Goal: Information Seeking & Learning: Learn about a topic

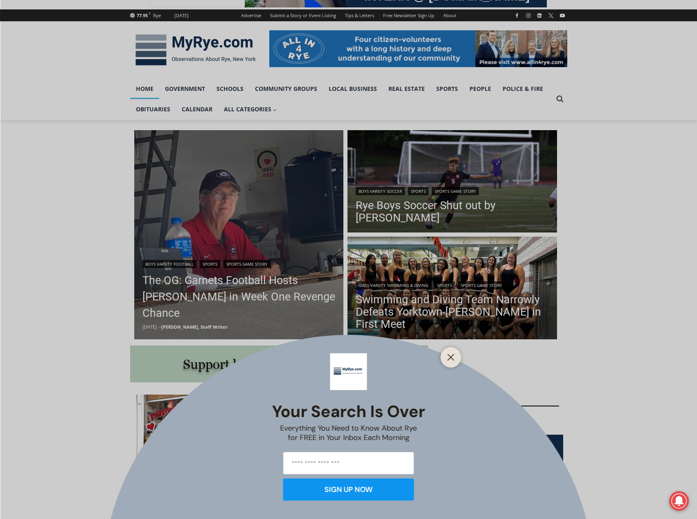
scroll to position [164, 0]
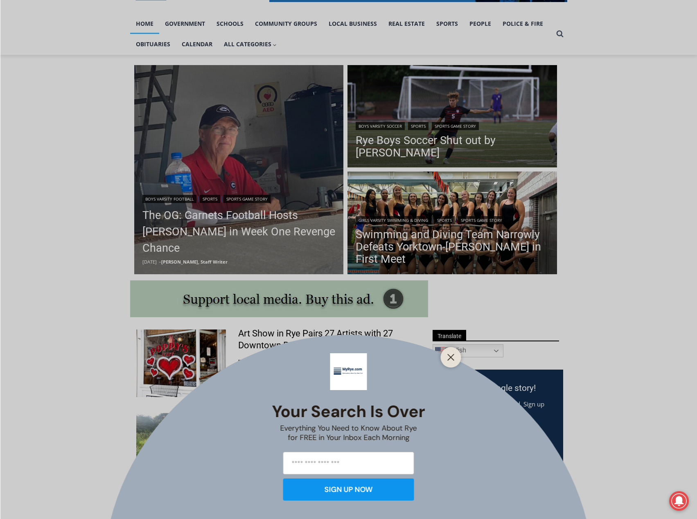
click at [442, 357] on div at bounding box center [451, 357] width 20 height 20
click at [444, 358] on div at bounding box center [451, 357] width 20 height 20
click at [448, 357] on icon "Close" at bounding box center [450, 357] width 7 height 7
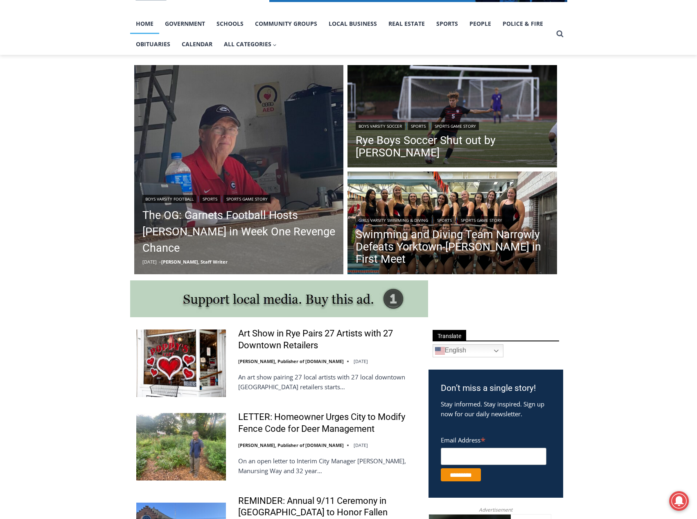
scroll to position [327, 0]
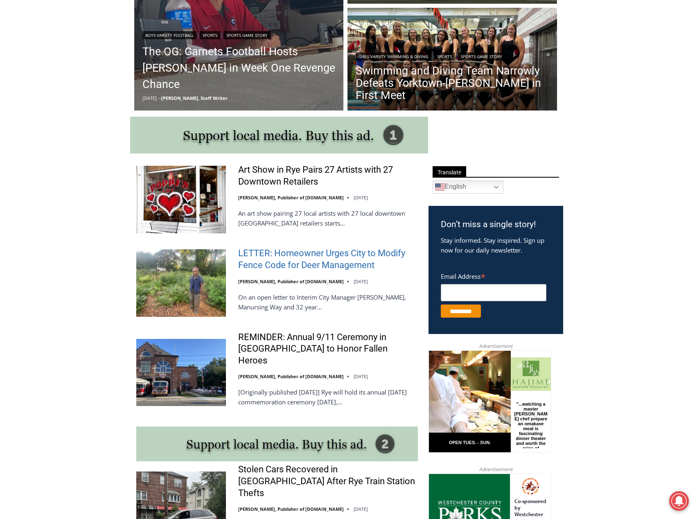
click at [280, 267] on link "LETTER: Homeowner Urges City to Modify Fence Code for Deer Management" at bounding box center [328, 259] width 180 height 23
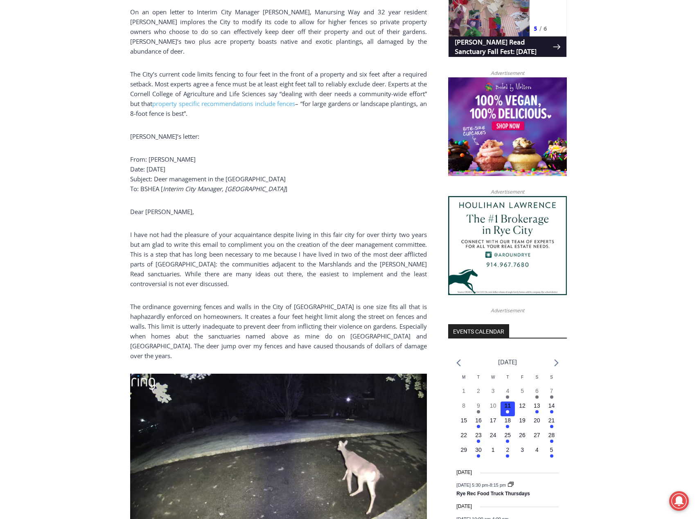
scroll to position [614, 0]
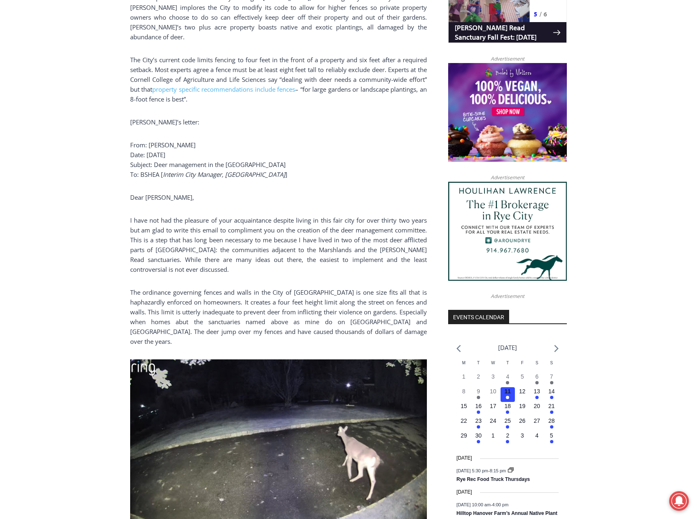
click at [223, 242] on p "I have not had the pleasure of your acquaintance despite living in this fair ci…" at bounding box center [278, 244] width 297 height 59
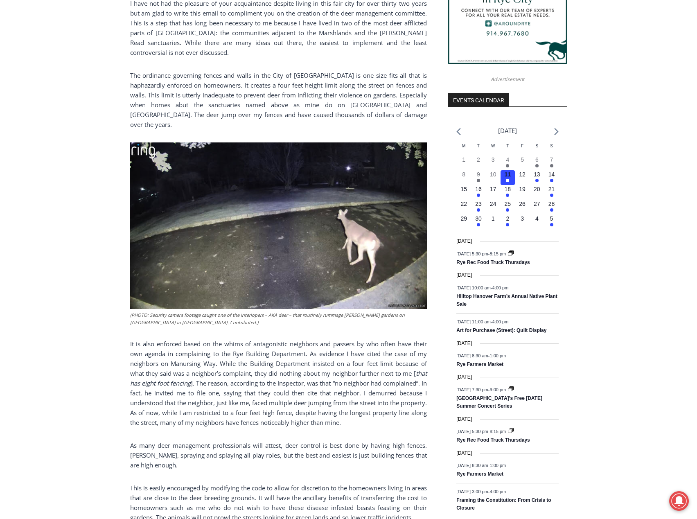
scroll to position [901, 0]
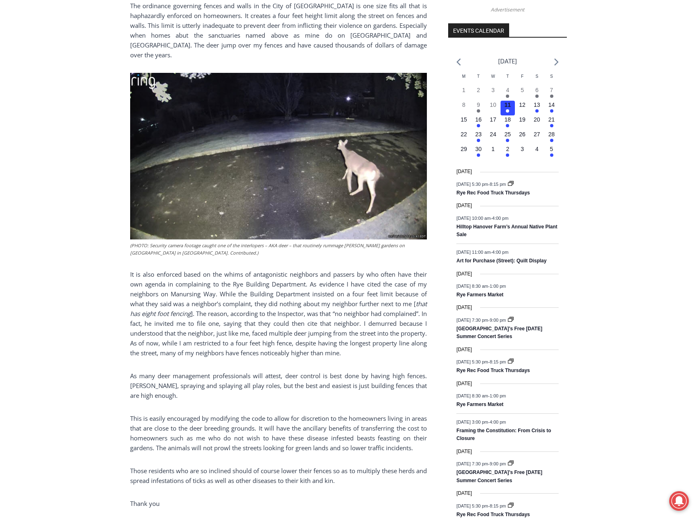
click at [256, 280] on p "It is also enforced based on the whims of antagonistic neighbors and passers by…" at bounding box center [278, 313] width 297 height 88
click at [305, 282] on p "It is also enforced based on the whims of antagonistic neighbors and passers by…" at bounding box center [278, 313] width 297 height 88
click at [325, 269] on p "It is also enforced based on the whims of antagonistic neighbors and passers by…" at bounding box center [278, 313] width 297 height 88
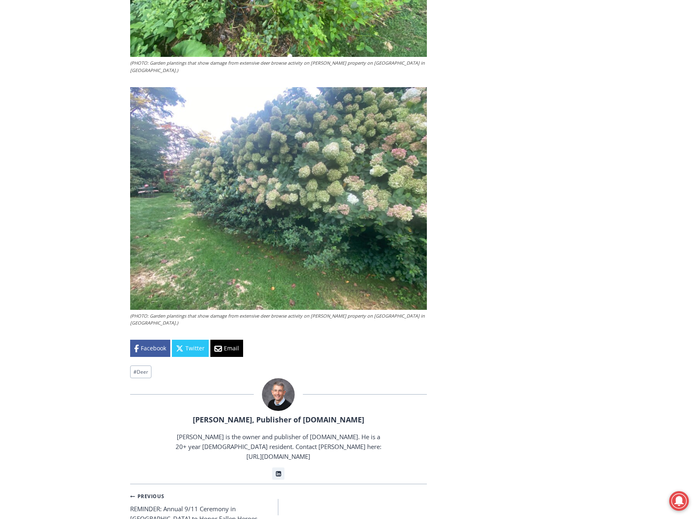
scroll to position [1678, 0]
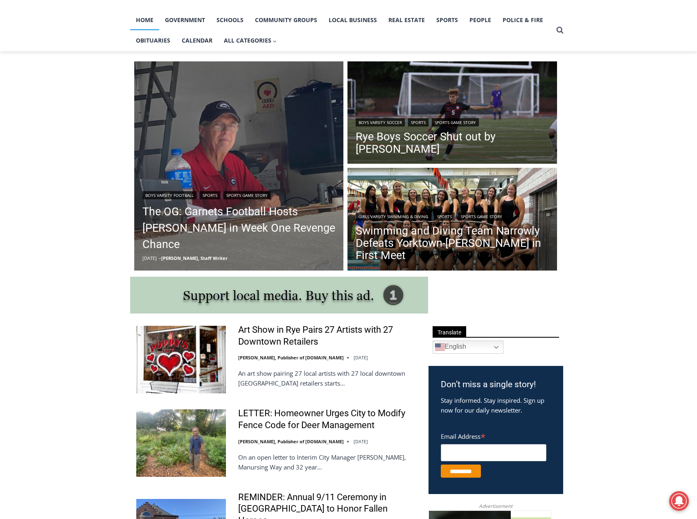
scroll to position [164, 0]
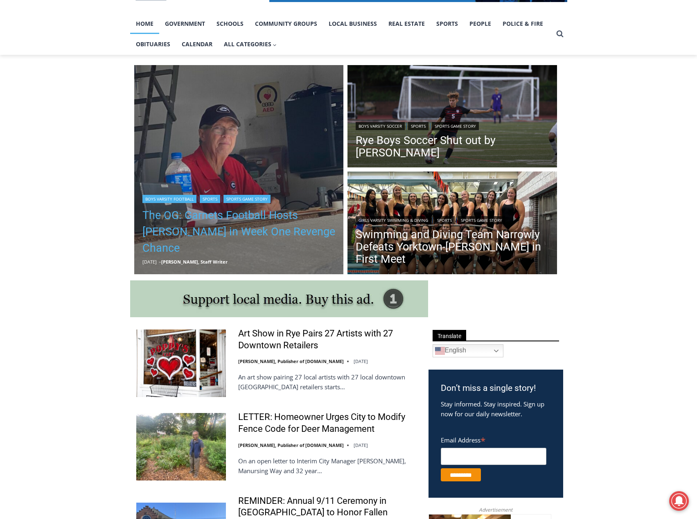
click at [244, 235] on link "The OG: Garnets Football Hosts [PERSON_NAME] in Week One Revenge Chance" at bounding box center [238, 231] width 193 height 49
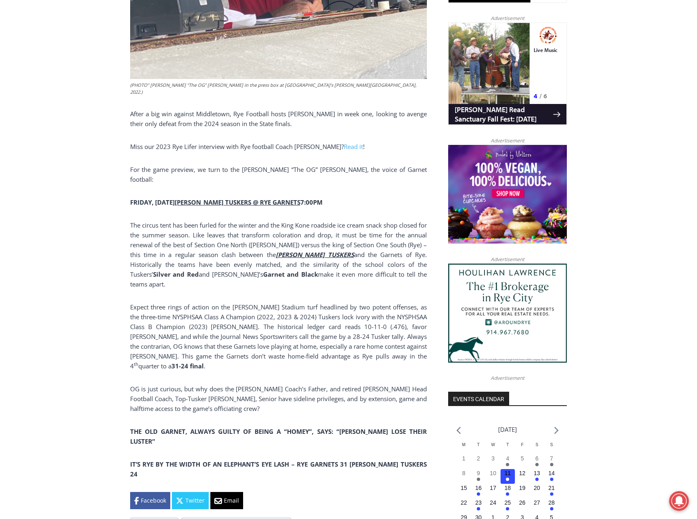
scroll to position [573, 0]
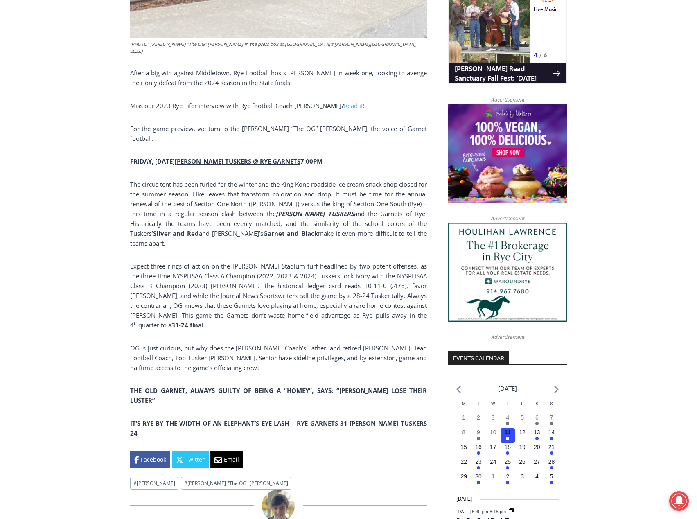
click at [231, 179] on p "The circus tent has been furled for the winter and the King Kone roadside ice c…" at bounding box center [278, 213] width 297 height 69
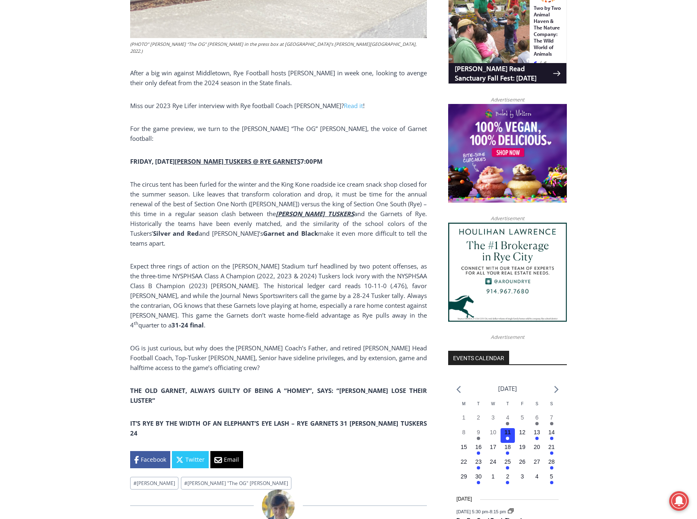
click at [224, 261] on p "Expect three rings of action on the Nugent Stadium turf headlined by two potent…" at bounding box center [278, 295] width 297 height 69
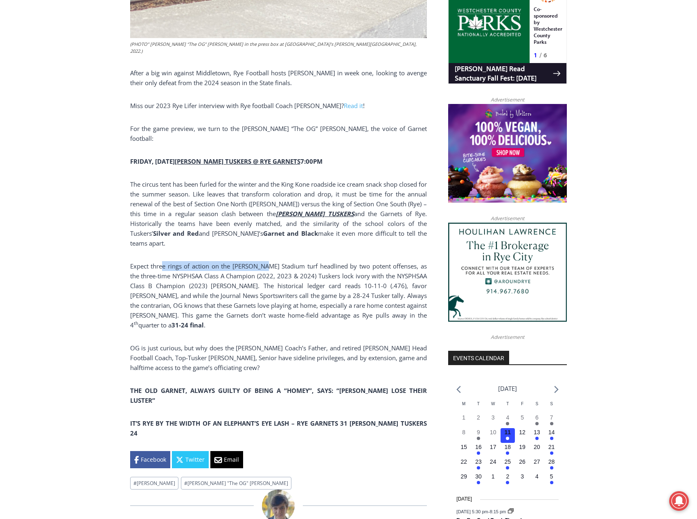
drag, startPoint x: 163, startPoint y: 222, endPoint x: 262, endPoint y: 226, distance: 98.8
click at [262, 261] on p "Expect three rings of action on the Nugent Stadium turf headlined by two potent…" at bounding box center [278, 295] width 297 height 69
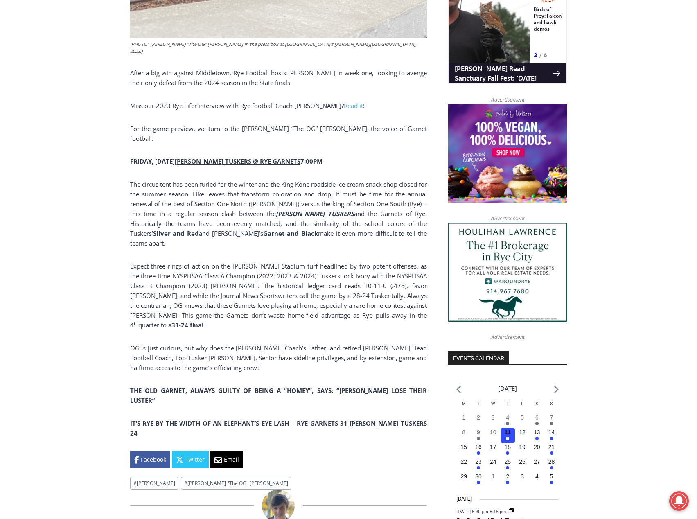
click at [287, 264] on p "Expect three rings of action on the Nugent Stadium turf headlined by two potent…" at bounding box center [278, 295] width 297 height 69
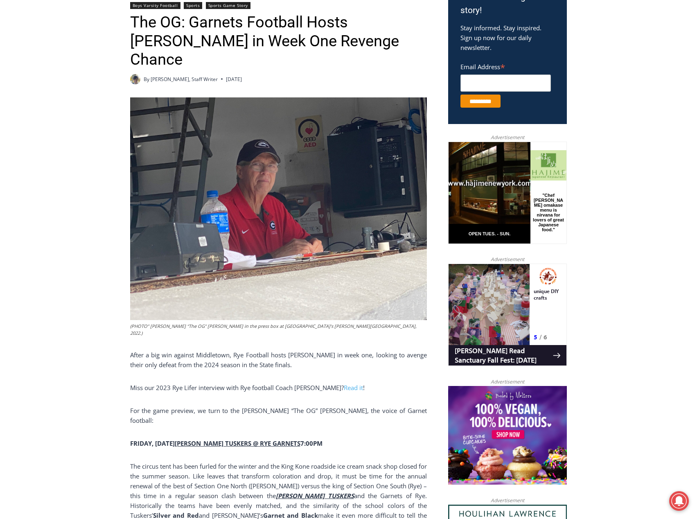
scroll to position [164, 0]
